Goal: Transaction & Acquisition: Purchase product/service

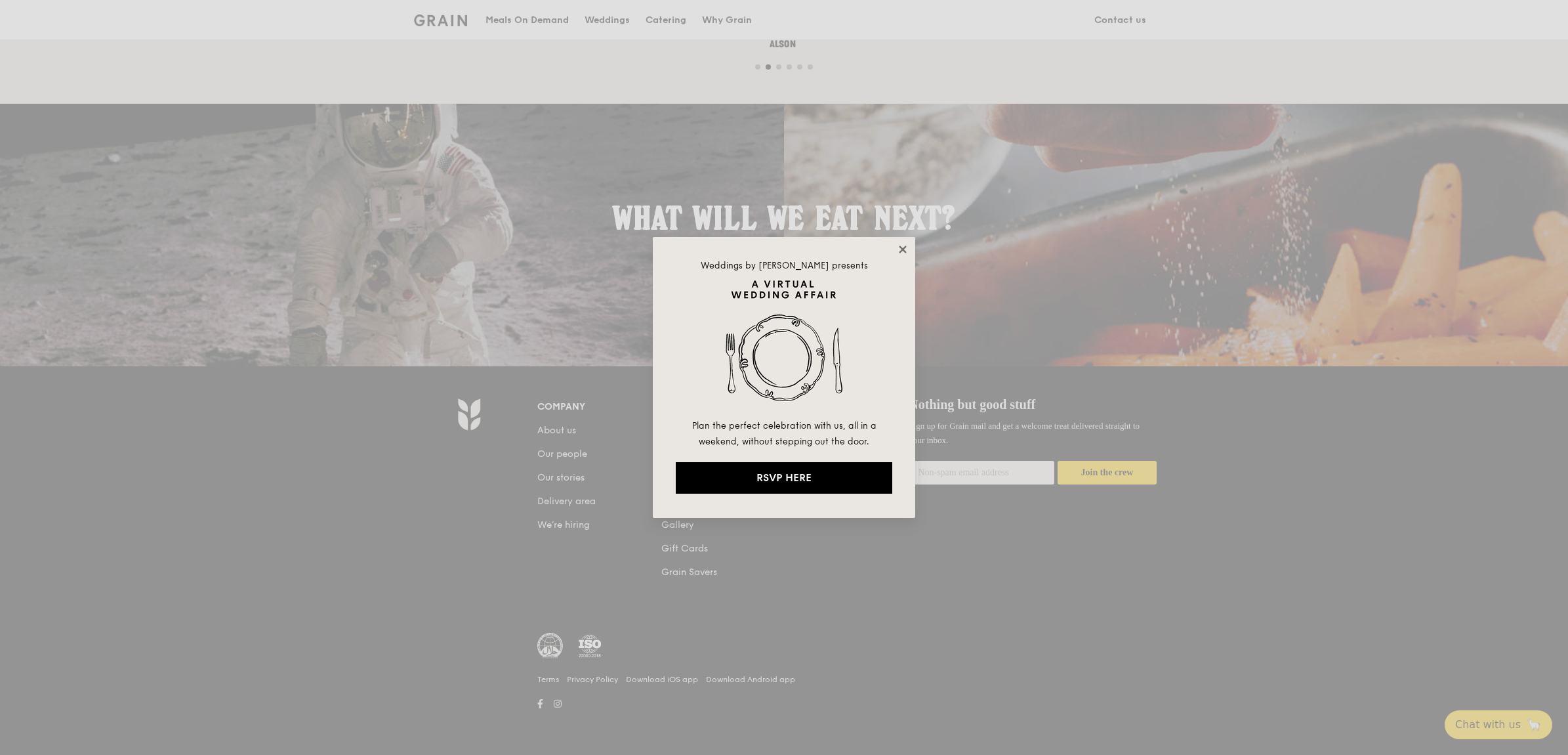
click at [907, 250] on icon at bounding box center [903, 250] width 12 height 12
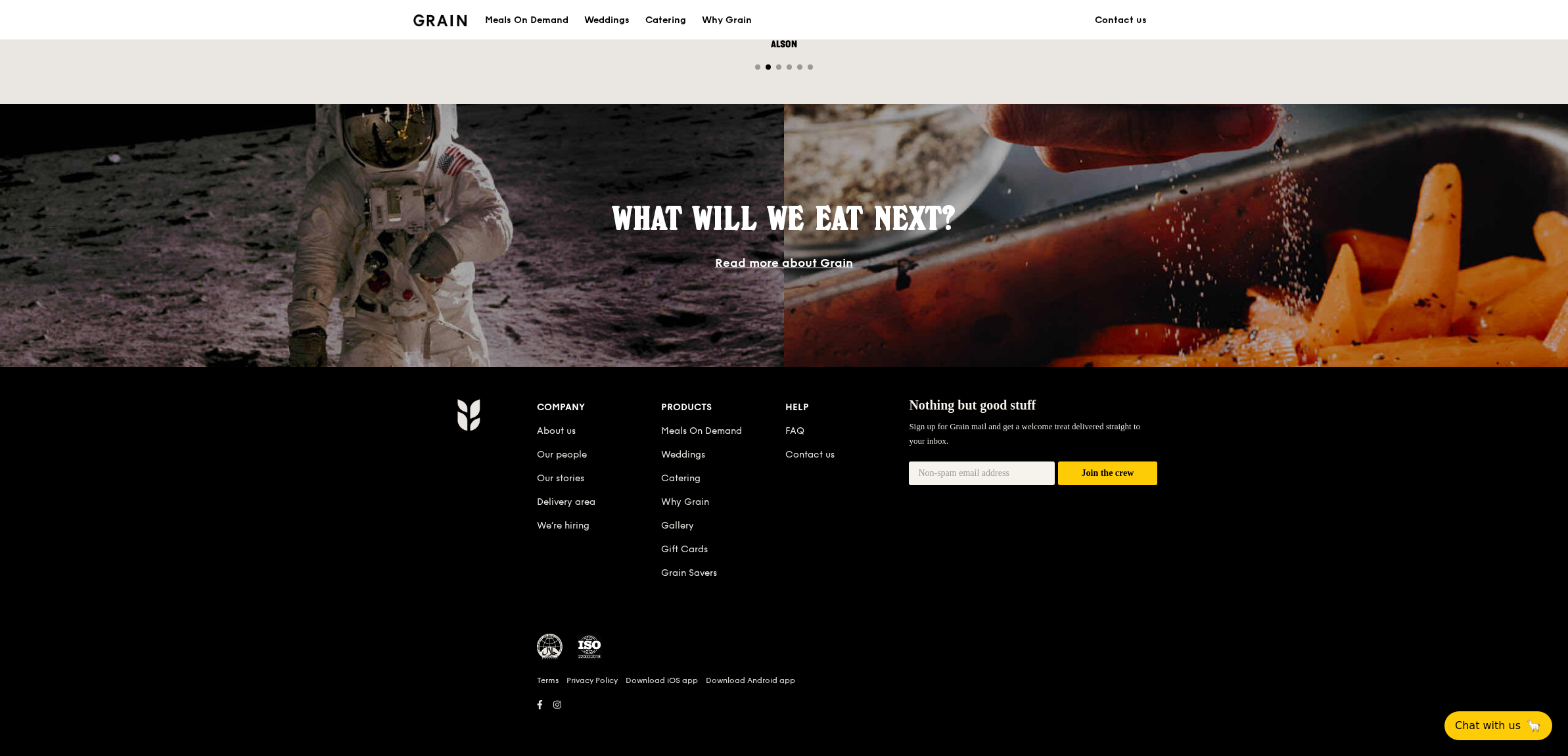
click at [554, 14] on div "Meals On Demand" at bounding box center [527, 20] width 84 height 40
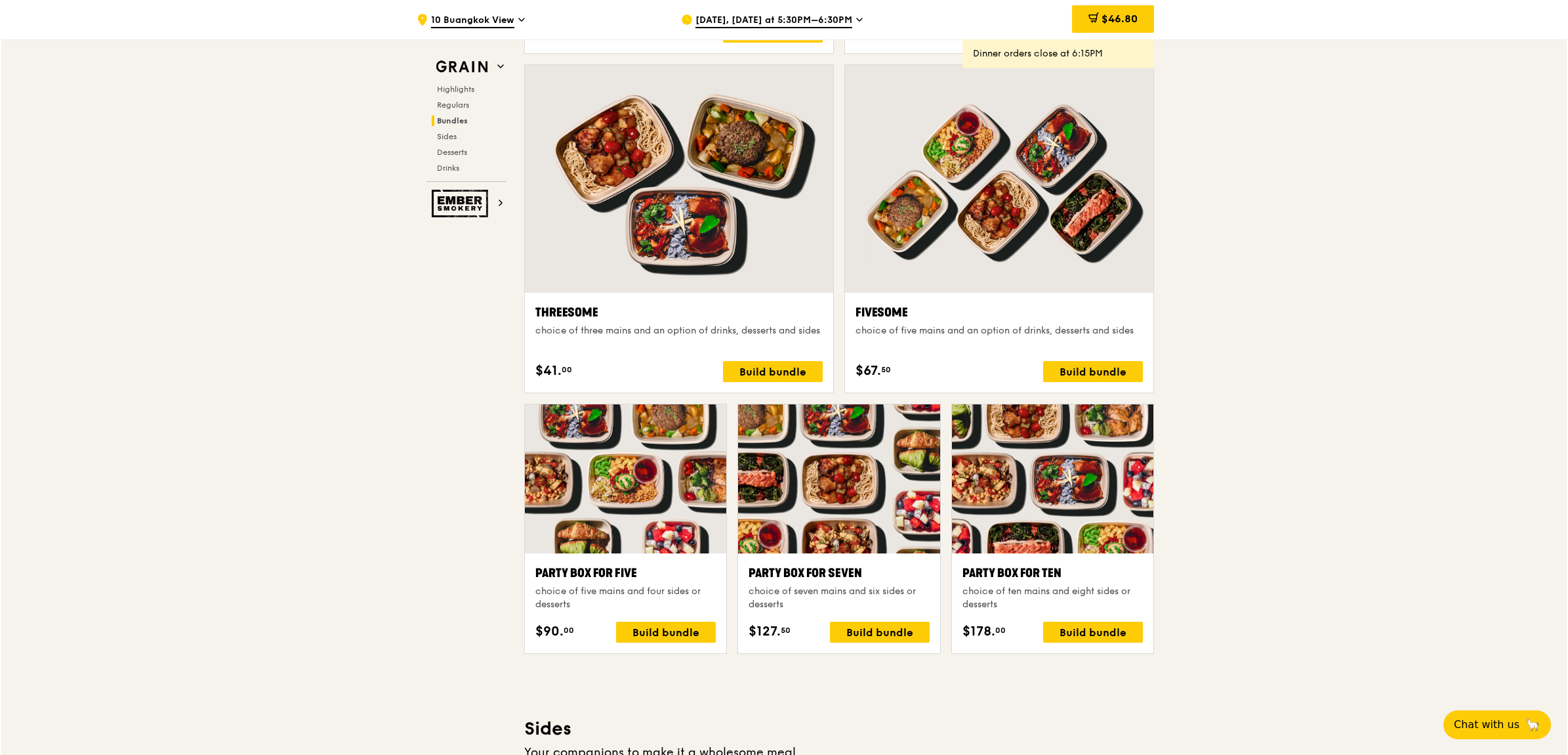
scroll to position [2527, 0]
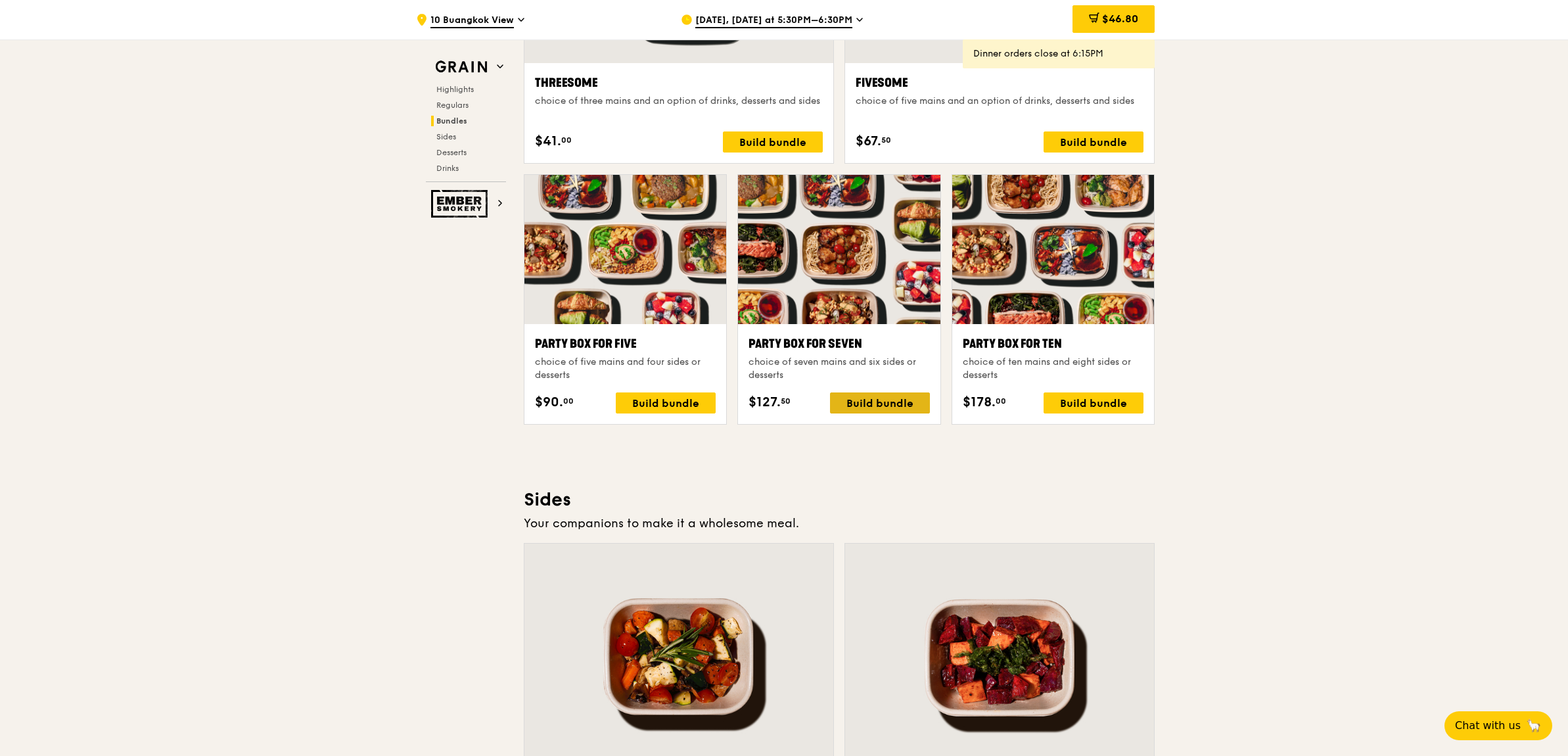
click at [866, 404] on div "Build bundle" at bounding box center [880, 403] width 100 height 21
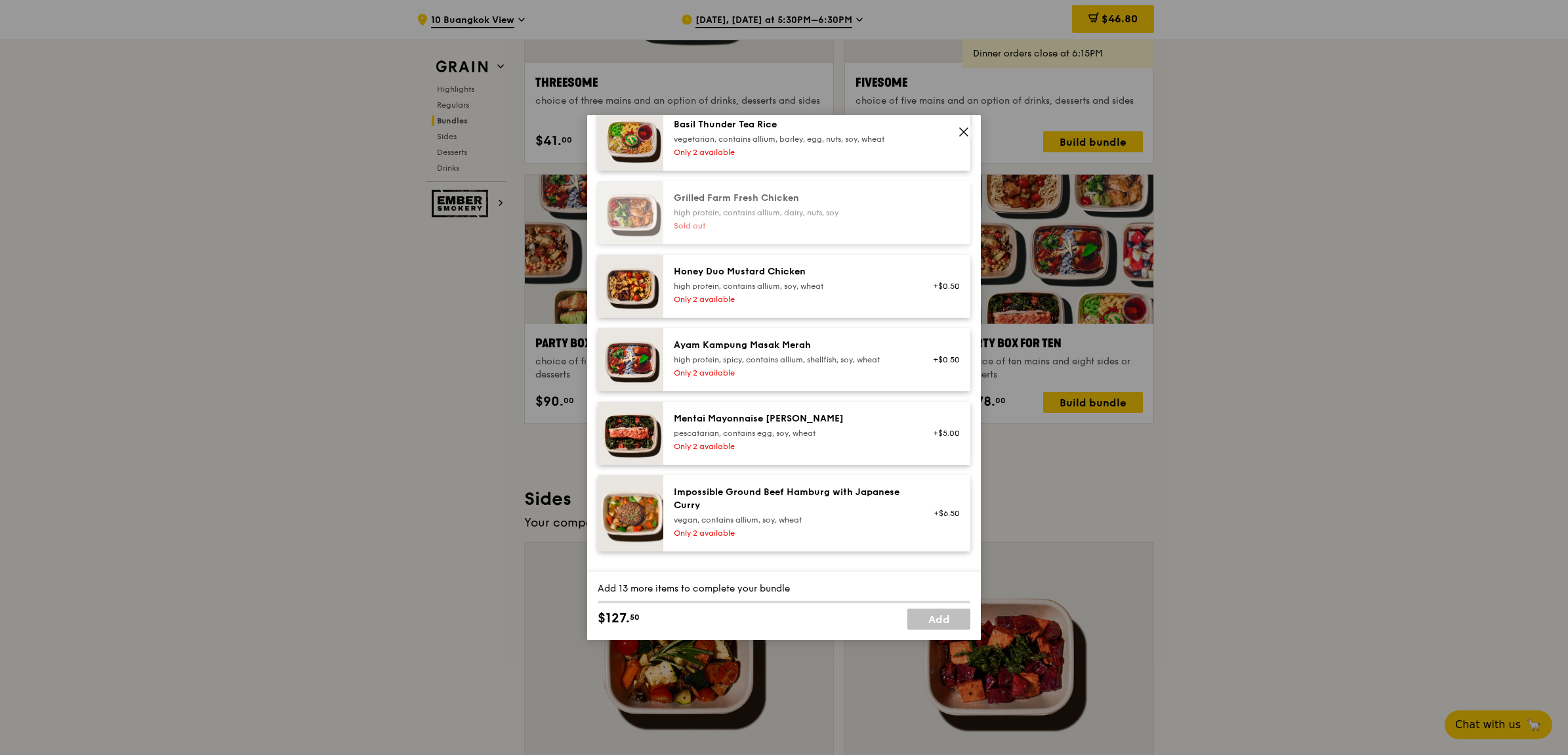
scroll to position [328, 0]
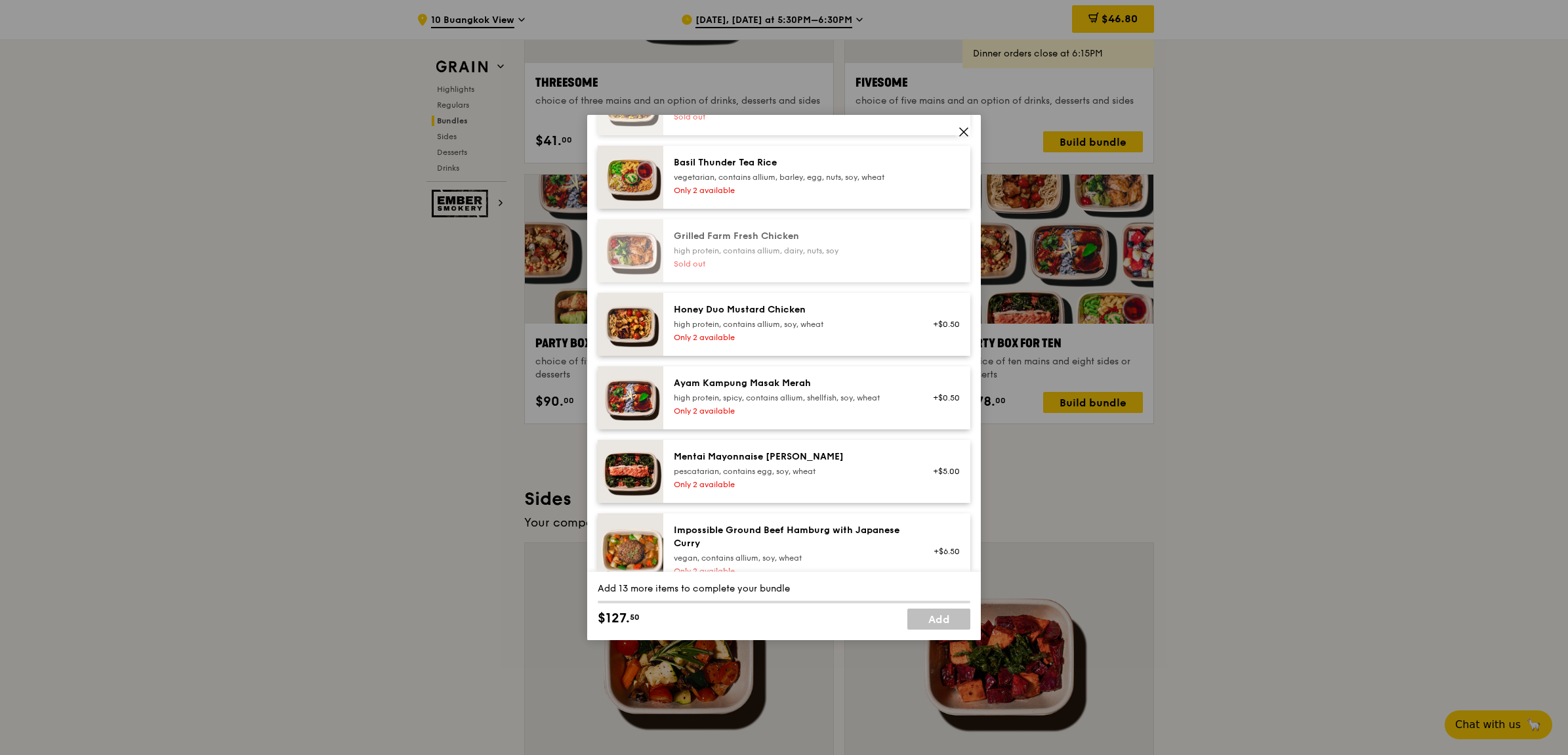
drag, startPoint x: 662, startPoint y: 228, endPoint x: 1235, endPoint y: 265, distance: 574.2
click at [1238, 271] on div "Party Box for Seven choice of seven mains and six sides or desserts Mains Choos…" at bounding box center [784, 377] width 1568 height 755
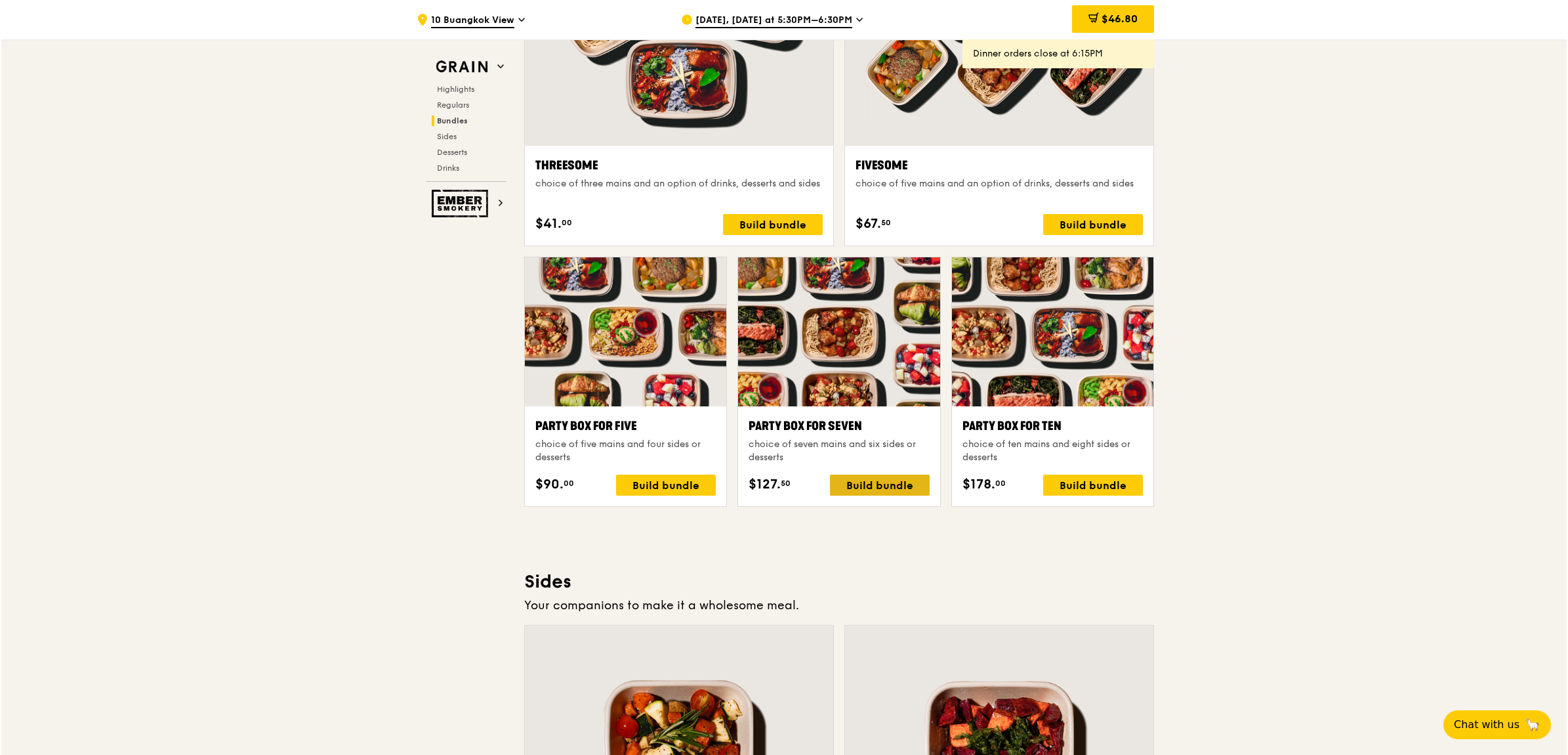
scroll to position [2460, 0]
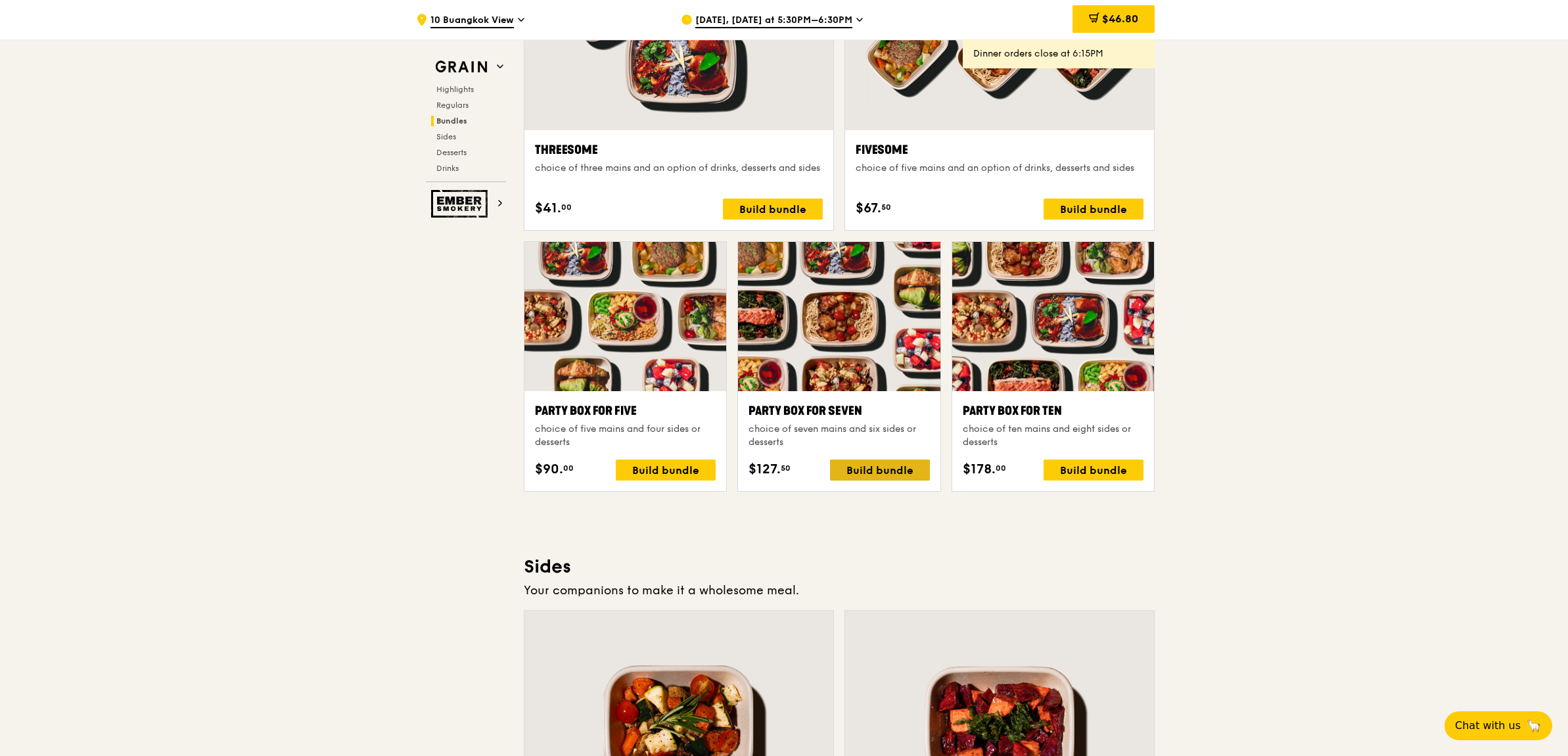
click at [896, 462] on div "Build bundle" at bounding box center [880, 470] width 100 height 21
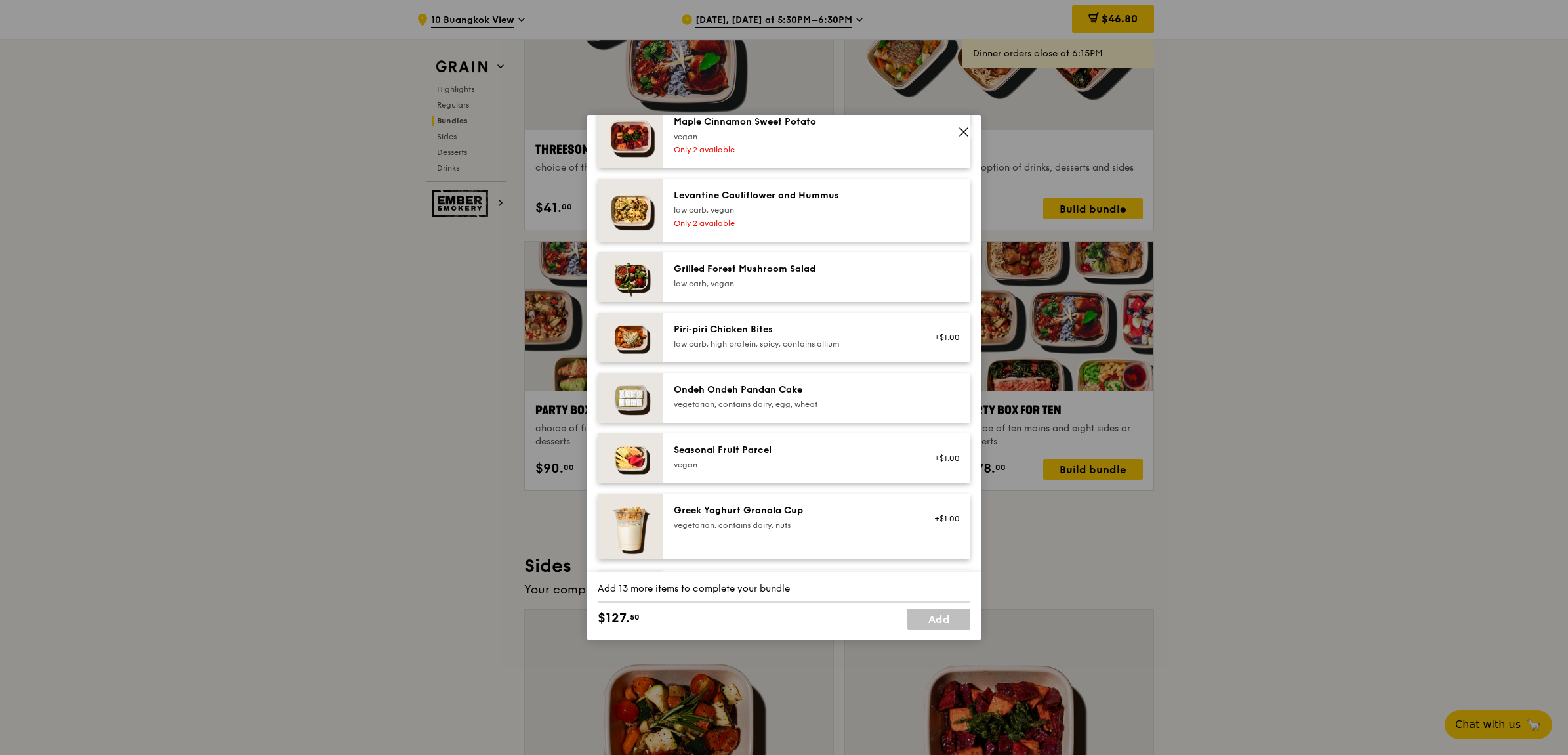
scroll to position [985, 0]
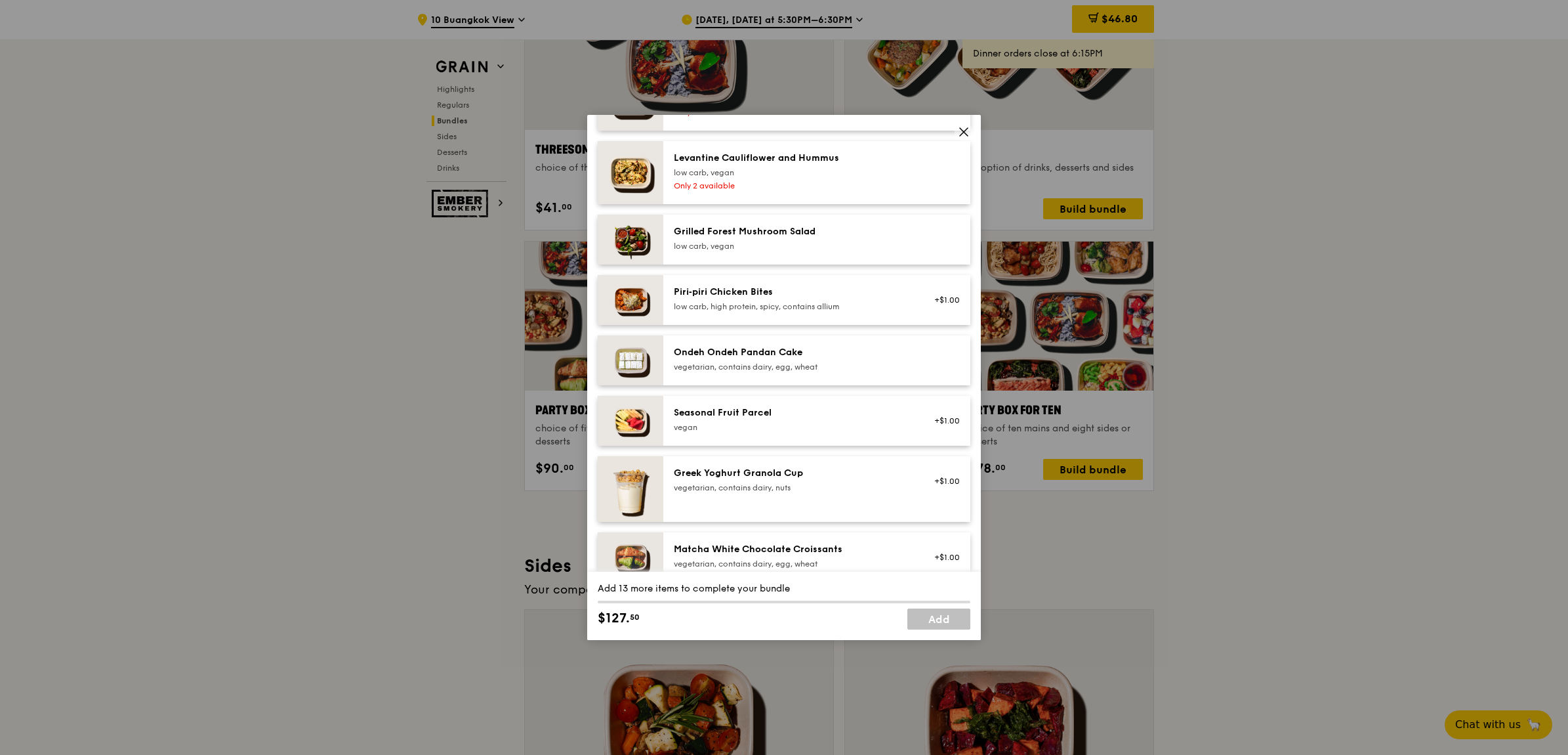
drag, startPoint x: 851, startPoint y: 547, endPoint x: 789, endPoint y: 551, distance: 62.1
click at [789, 550] on div "Matcha White Chocolate Croissants" at bounding box center [791, 549] width 235 height 13
